Goal: Task Accomplishment & Management: Use online tool/utility

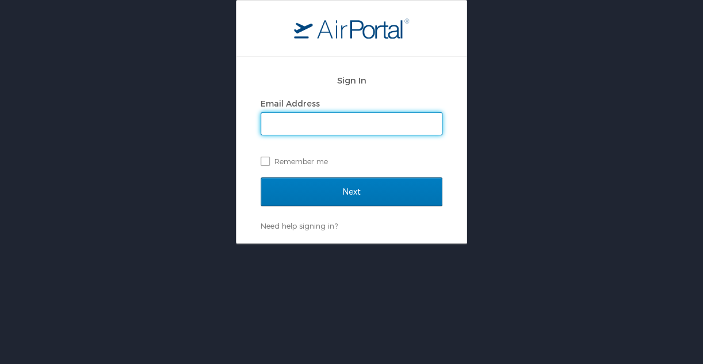
type input "kimberly.snell@cbtravel.com"
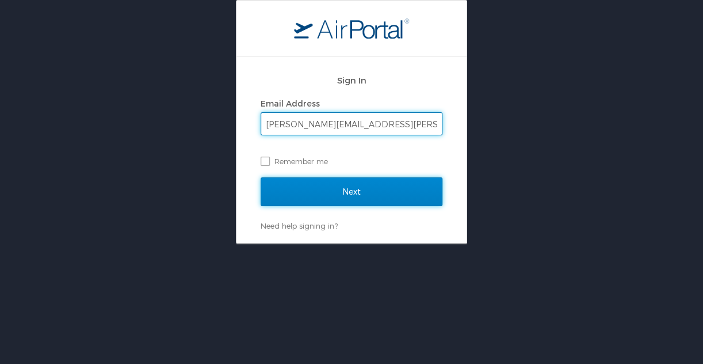
click at [369, 185] on input "Next" at bounding box center [352, 191] width 182 height 29
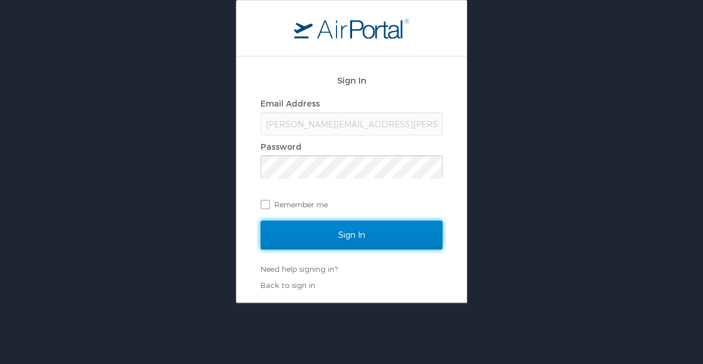
click at [367, 230] on input "Sign In" at bounding box center [352, 234] width 182 height 29
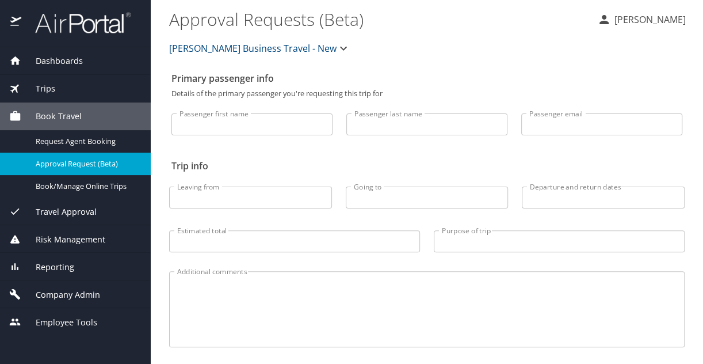
click at [60, 55] on span "Dashboards" at bounding box center [52, 61] width 62 height 13
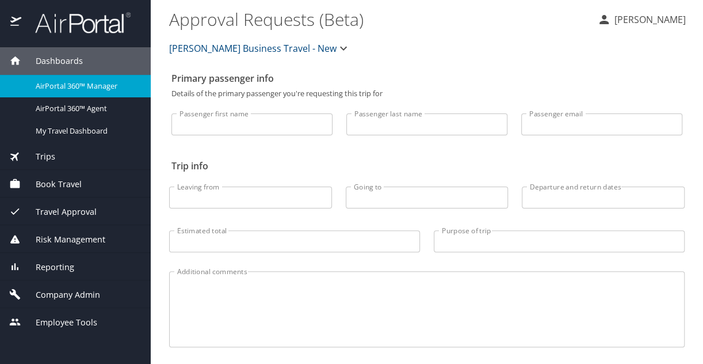
click at [58, 322] on span "Employee Tools" at bounding box center [59, 322] width 76 height 13
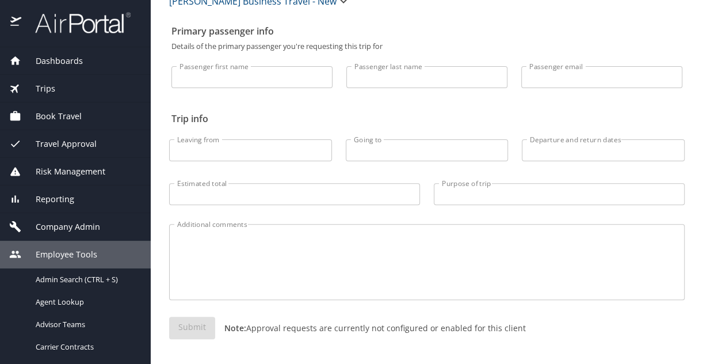
click at [61, 59] on span "Dashboards" at bounding box center [52, 61] width 62 height 13
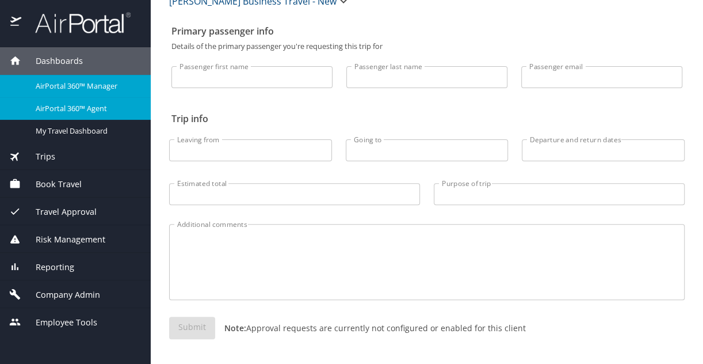
click at [67, 103] on span "AirPortal 360™ Agent" at bounding box center [86, 108] width 101 height 11
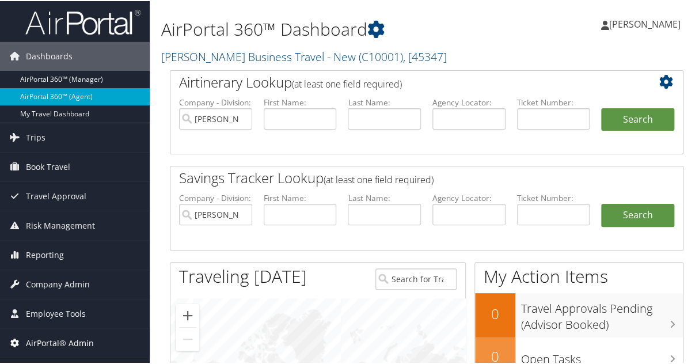
click at [62, 337] on span "AirPortal® Admin" at bounding box center [60, 342] width 68 height 29
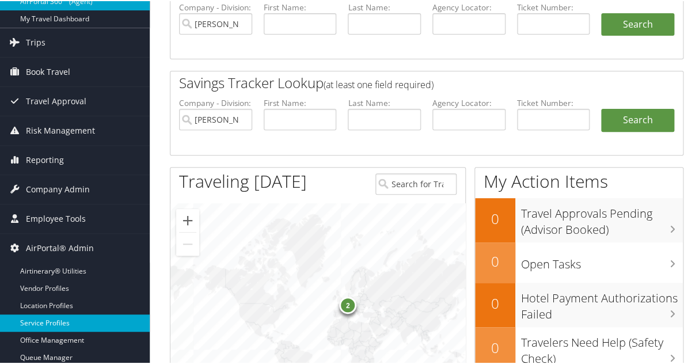
scroll to position [115, 0]
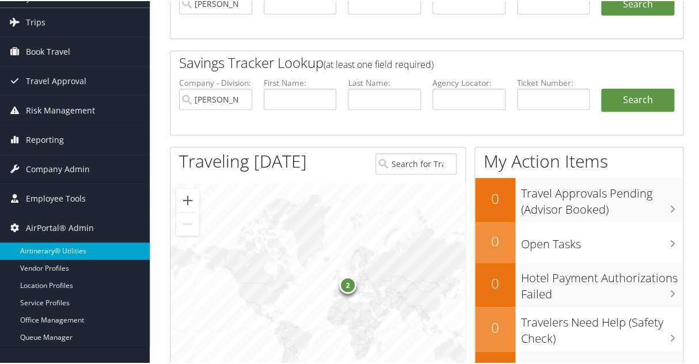
click at [43, 248] on link "Airtinerary® Utilities" at bounding box center [75, 249] width 150 height 17
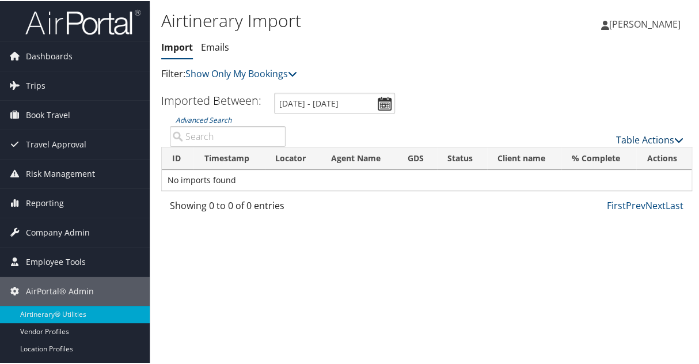
click at [674, 140] on icon at bounding box center [678, 138] width 9 height 9
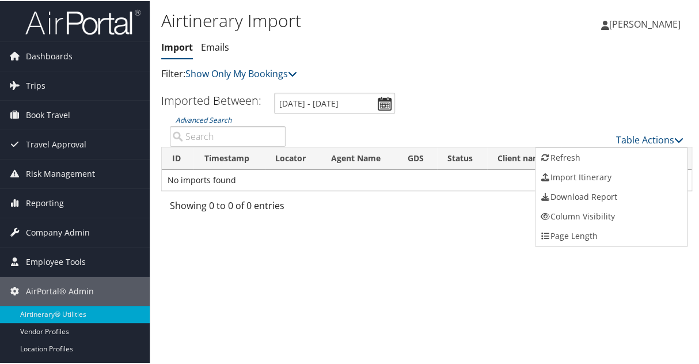
drag, startPoint x: 205, startPoint y: 133, endPoint x: 189, endPoint y: 138, distance: 16.8
click at [189, 138] on div at bounding box center [351, 182] width 703 height 364
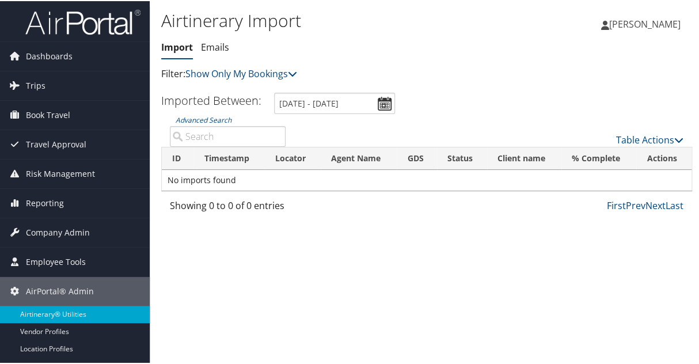
paste input "DPJZX9"
type input "DPJZX9"
click at [674, 140] on icon at bounding box center [678, 138] width 9 height 9
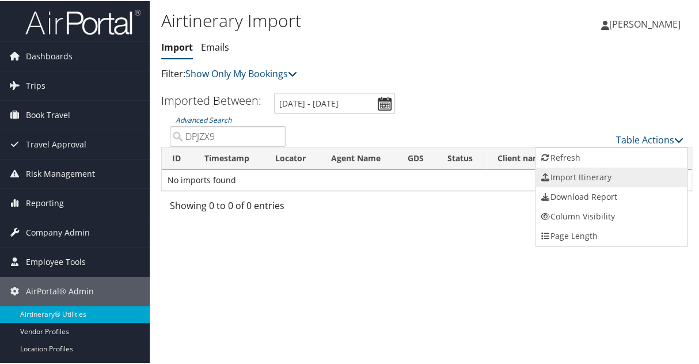
click at [572, 175] on link "Import Itinerary" at bounding box center [610, 176] width 151 height 20
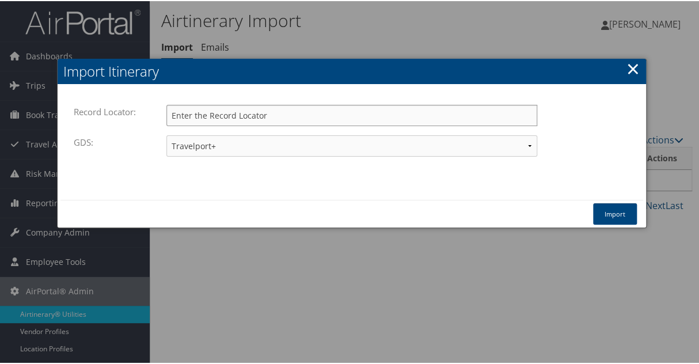
click at [230, 114] on input "Record Locator:" at bounding box center [351, 114] width 371 height 21
paste input "DPJZX9"
type input "DPJZX9"
click at [606, 209] on button "Import" at bounding box center [615, 212] width 44 height 21
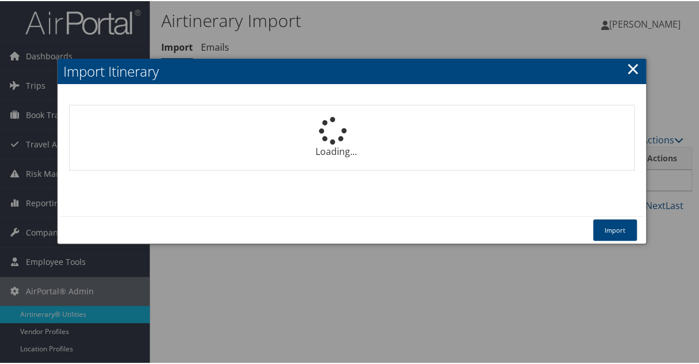
select select "1P"
